Goal: Task Accomplishment & Management: Complete application form

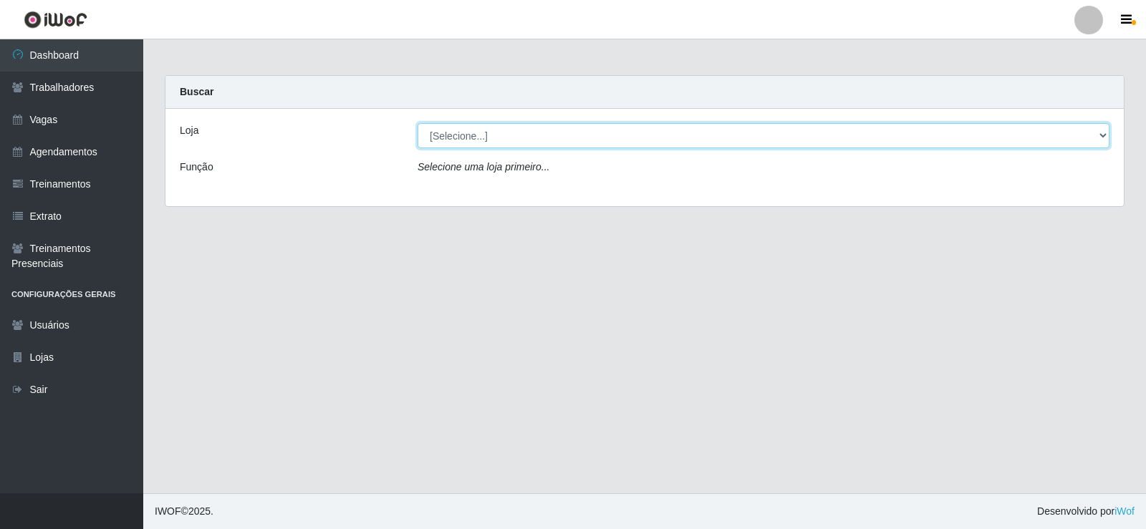
click at [647, 135] on select "[Selecione...] Necão Restaurante" at bounding box center [763, 135] width 692 height 25
select select "334"
click at [417, 123] on select "[Selecione...] Necão Restaurante" at bounding box center [763, 135] width 692 height 25
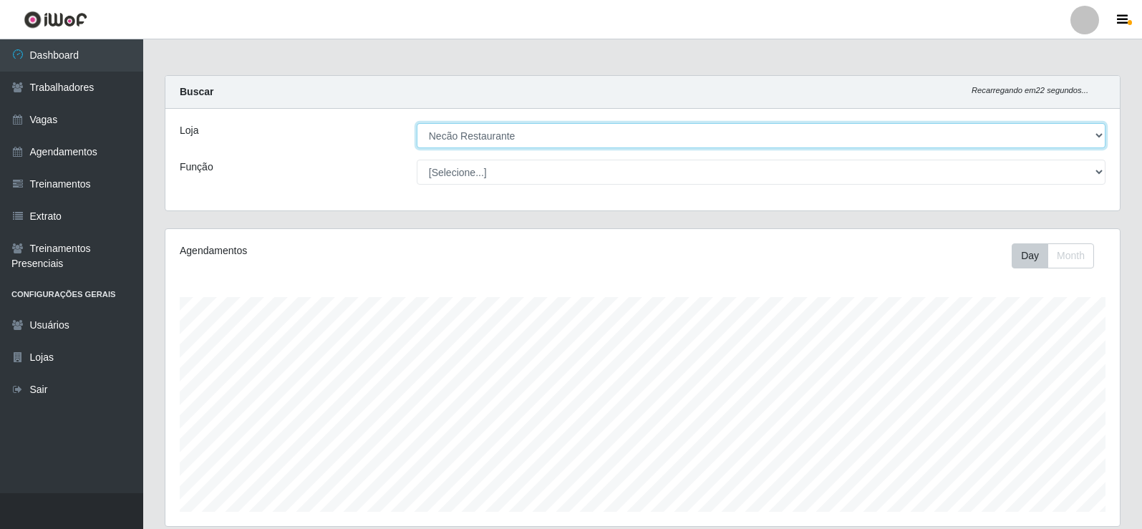
click at [1072, 127] on select "[Selecione...] Necão Restaurante" at bounding box center [761, 135] width 689 height 25
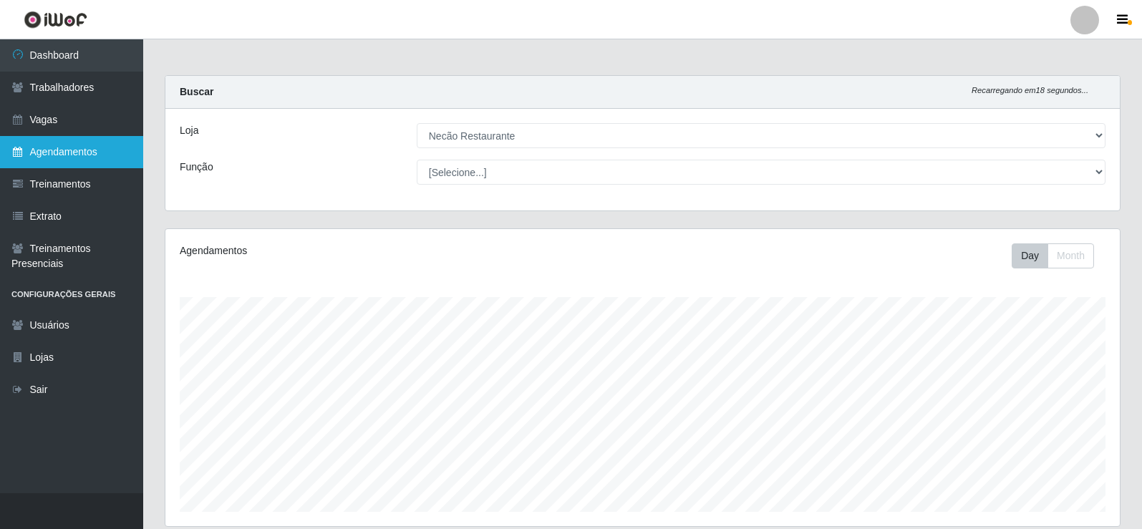
click at [54, 155] on link "Agendamentos" at bounding box center [71, 152] width 143 height 32
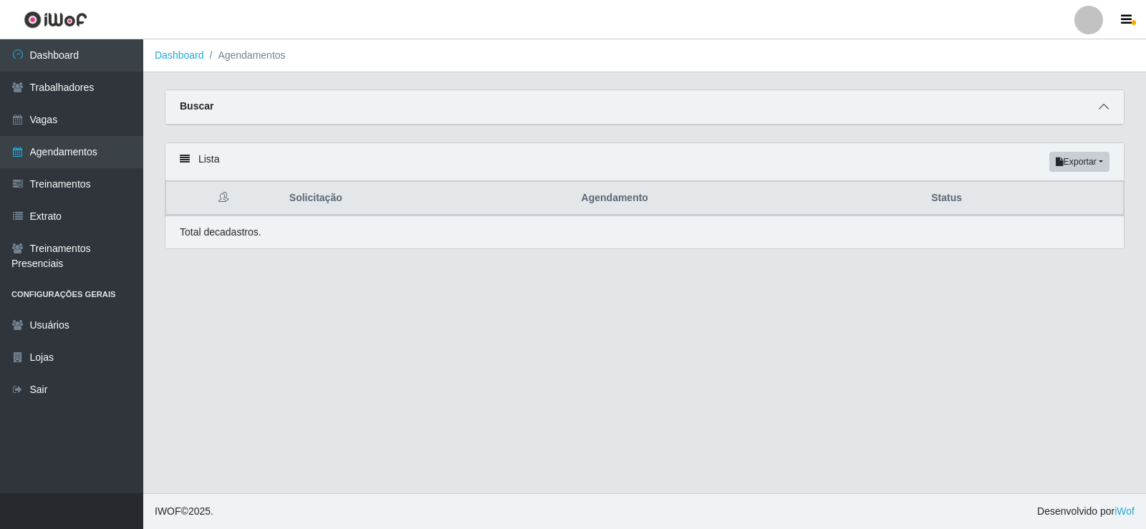
click at [1105, 112] on icon at bounding box center [1103, 107] width 10 height 10
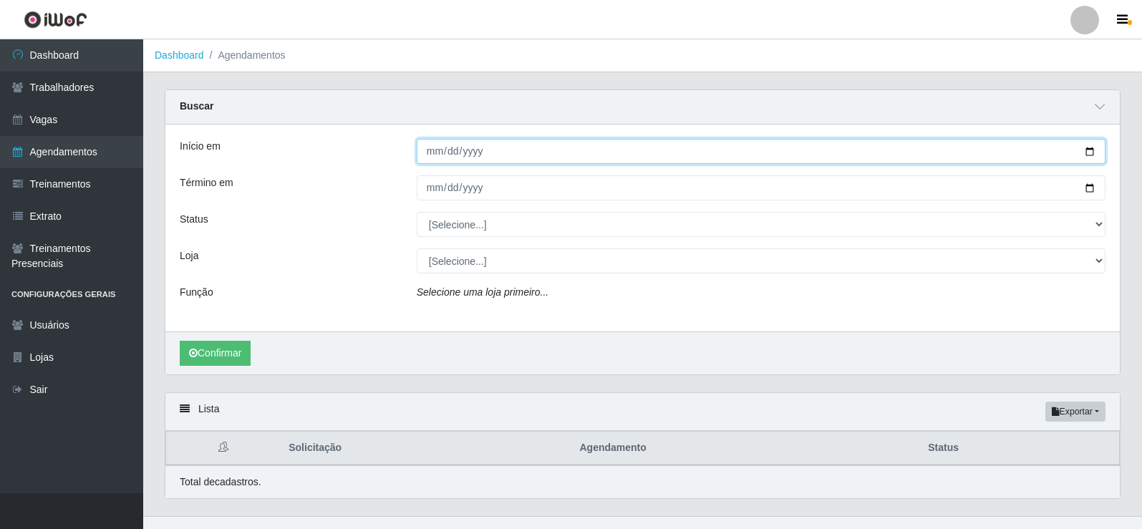
click at [1091, 155] on input "Início em" at bounding box center [761, 151] width 689 height 25
type input "[DATE]"
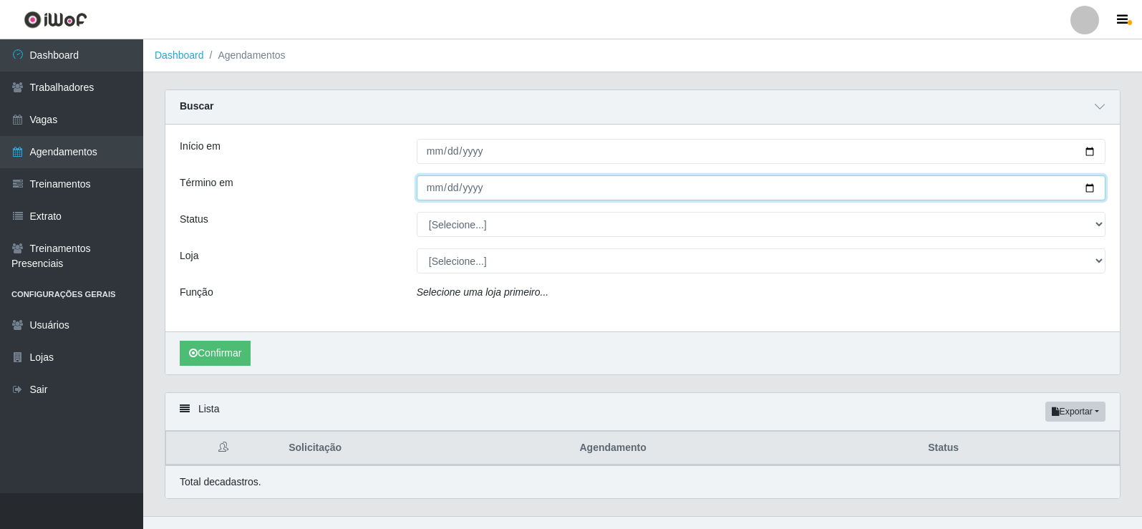
click at [1095, 190] on input "Término em" at bounding box center [761, 187] width 689 height 25
type input "[DATE]"
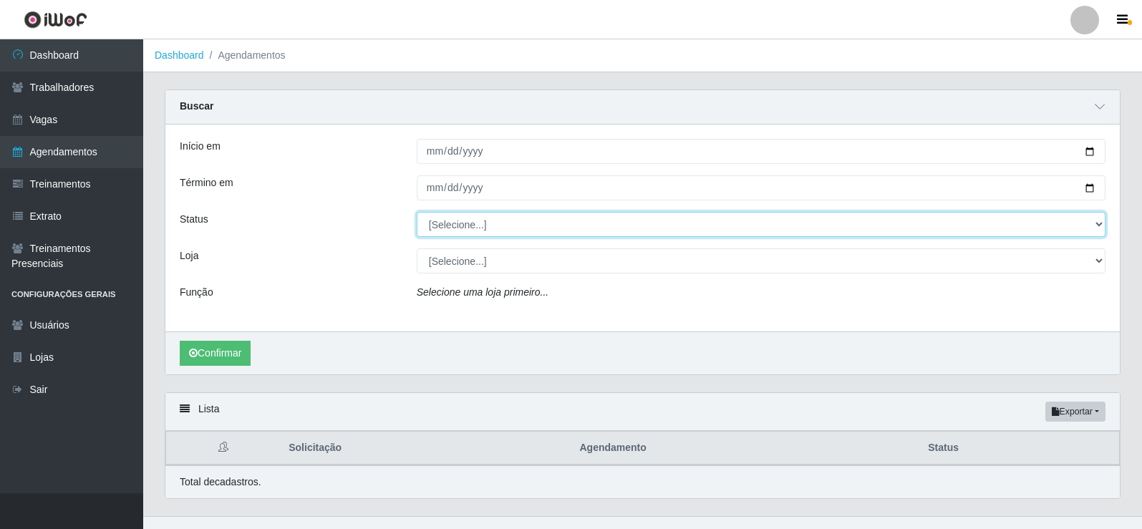
click at [537, 223] on select "[Selecione...] AGENDADO AGUARDANDO LIBERAR EM ANDAMENTO EM REVISÃO FINALIZADO C…" at bounding box center [761, 224] width 689 height 25
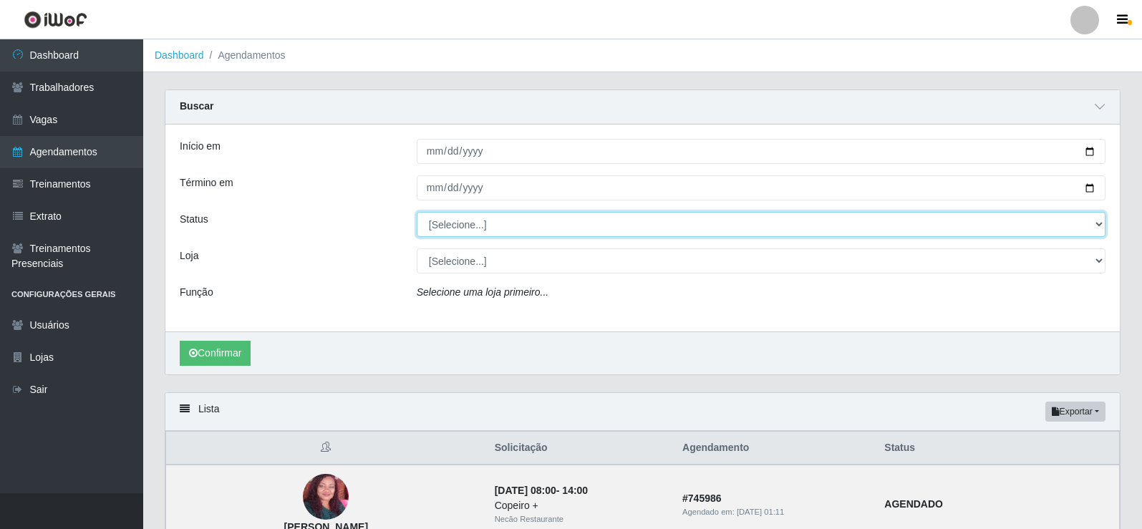
select select "AGENDADO"
click at [417, 213] on select "[Selecione...] AGENDADO AGUARDANDO LIBERAR EM ANDAMENTO EM REVISÃO FINALIZADO C…" at bounding box center [761, 224] width 689 height 25
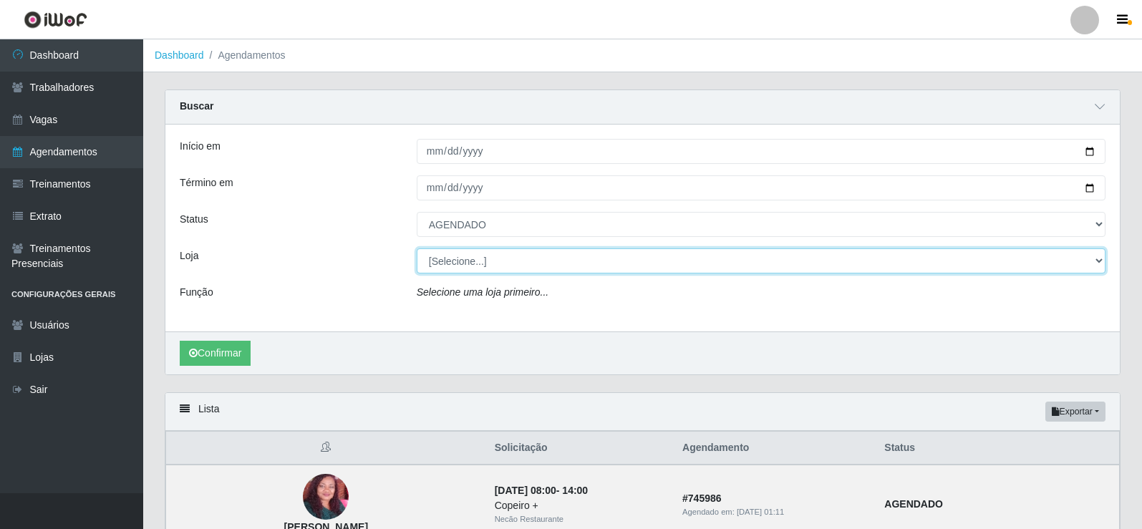
click at [494, 266] on select "[Selecione...] Necão Restaurante" at bounding box center [761, 260] width 689 height 25
select select "334"
click at [417, 249] on select "[Selecione...] Necão Restaurante" at bounding box center [761, 260] width 689 height 25
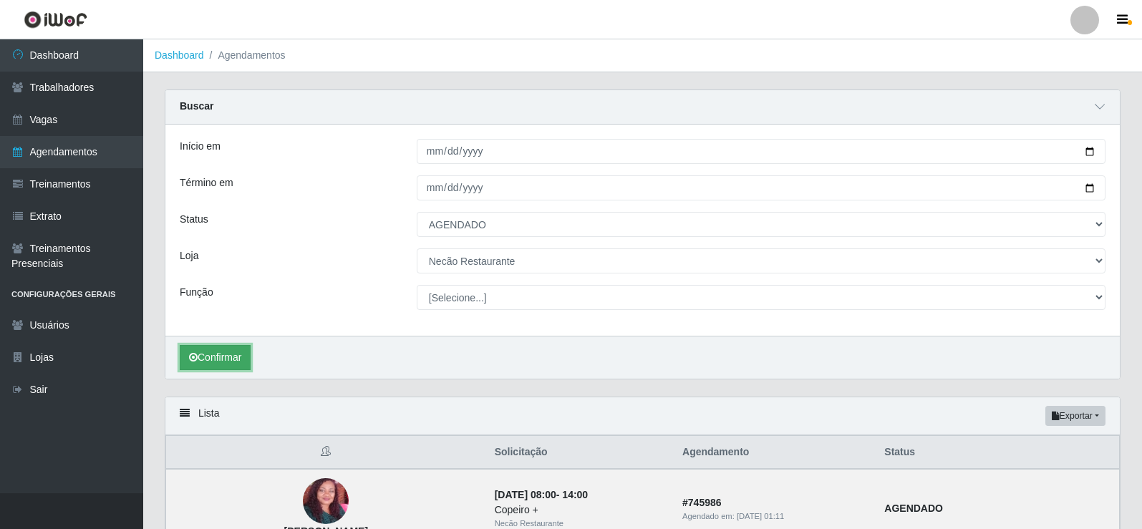
click at [235, 358] on button "Confirmar" at bounding box center [215, 357] width 71 height 25
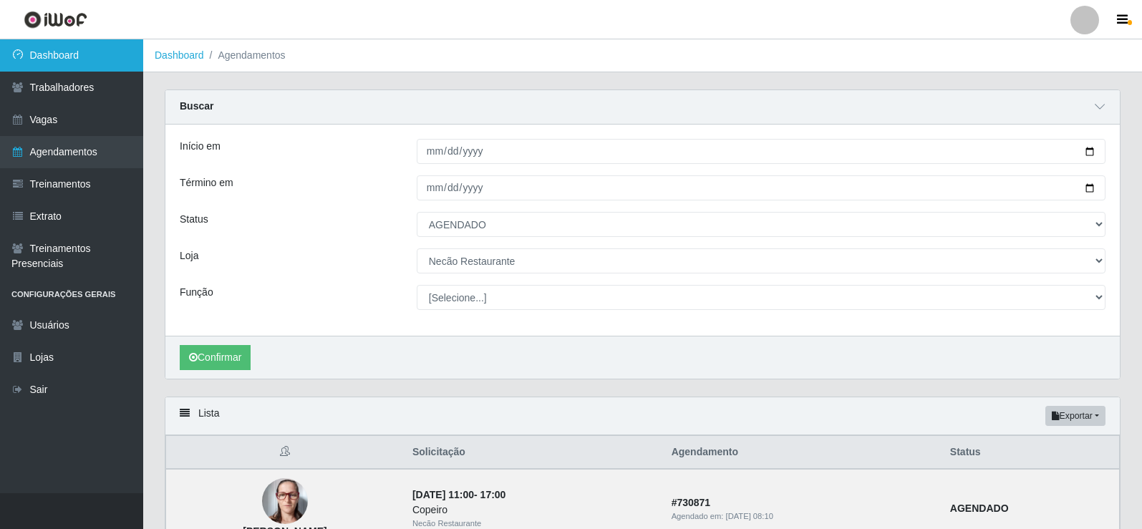
click at [36, 52] on link "Dashboard" at bounding box center [71, 55] width 143 height 32
